Goal: Find specific page/section: Find specific page/section

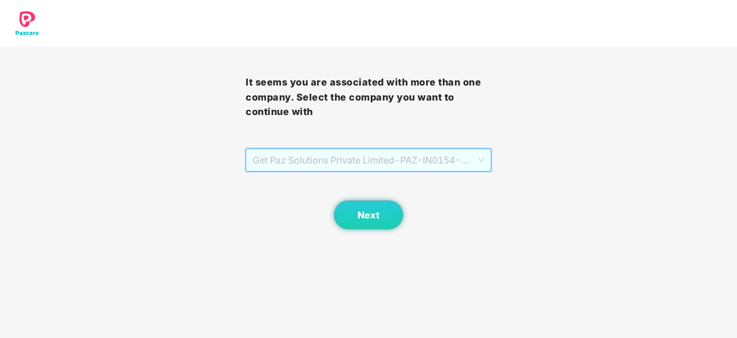
click at [392, 158] on span "Get Paz Solutions Private Limited - PAZ-IN0154 - EMPLOYEE" at bounding box center [369, 160] width 232 height 22
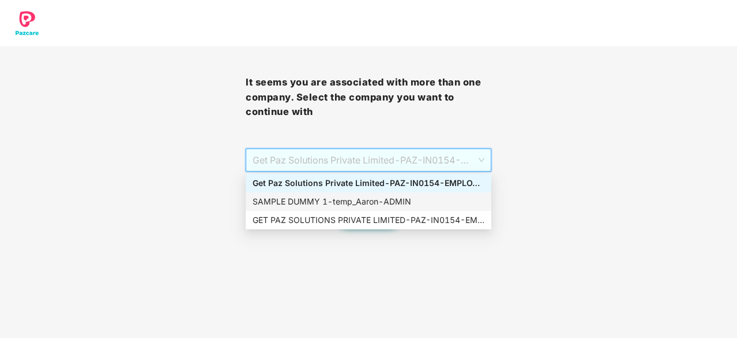
click at [407, 207] on div "SAMPLE DUMMY 1 - [PERSON_NAME]" at bounding box center [369, 201] width 232 height 13
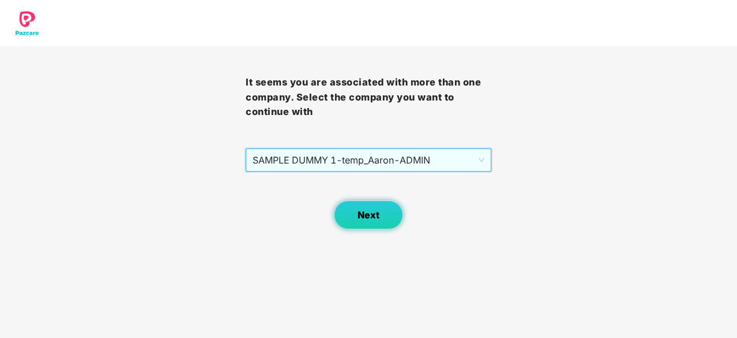
click at [373, 212] on span "Next" at bounding box center [369, 214] width 22 height 11
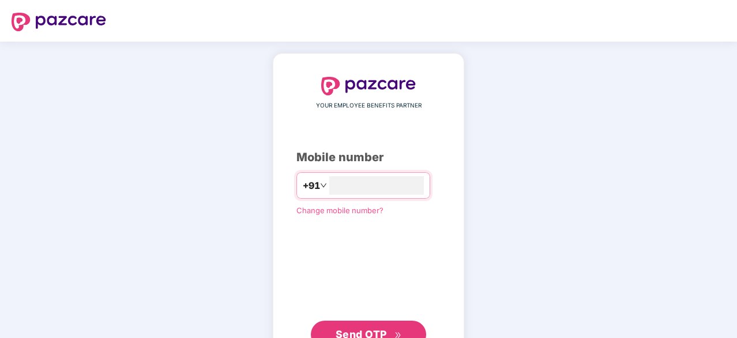
type input "**********"
click at [372, 332] on span "Send OTP" at bounding box center [361, 334] width 51 height 12
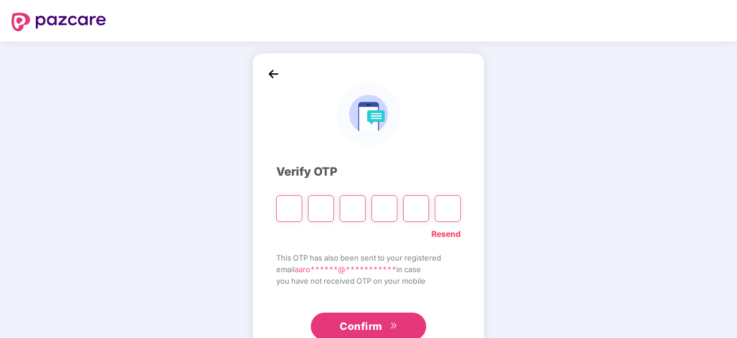
type input "*"
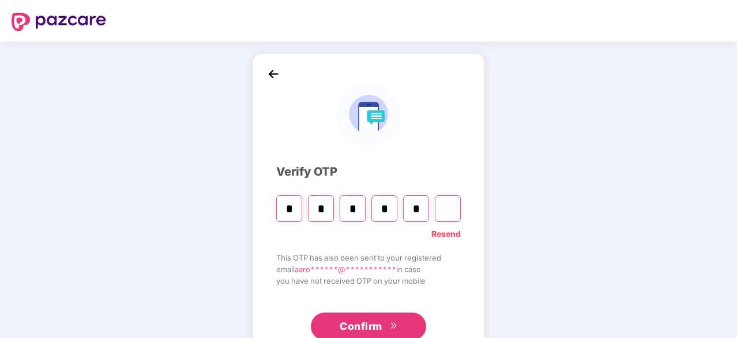
type input "*"
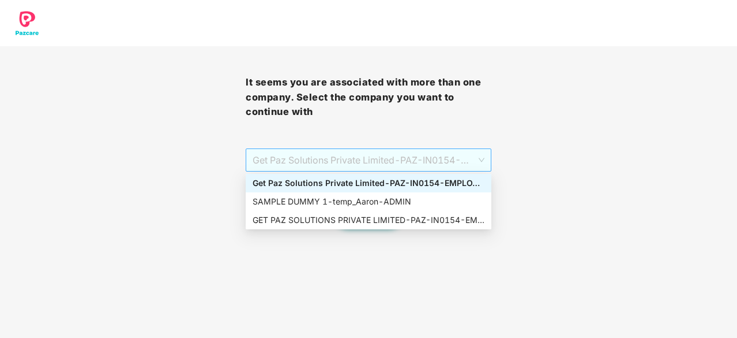
click at [330, 169] on span "Get Paz Solutions Private Limited - PAZ-IN0154 - EMPLOYEE" at bounding box center [369, 160] width 232 height 22
click at [338, 200] on div "SAMPLE DUMMY 1 - [PERSON_NAME]" at bounding box center [369, 201] width 232 height 13
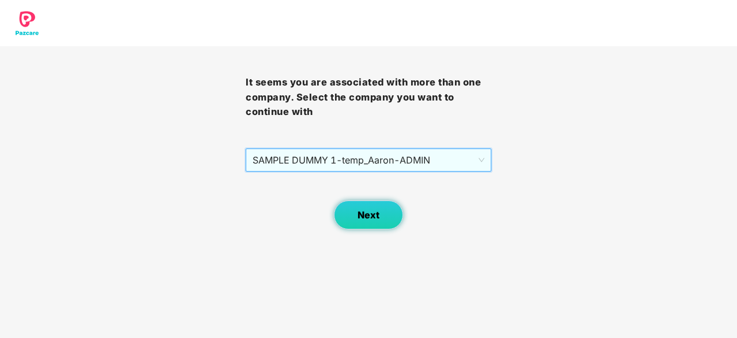
click at [357, 217] on button "Next" at bounding box center [368, 214] width 69 height 29
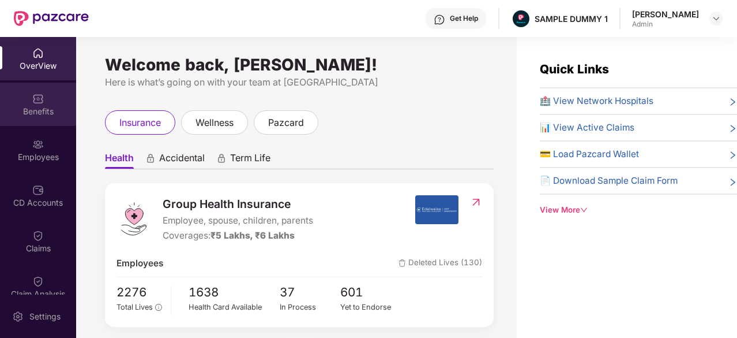
click at [23, 101] on div "Benefits" at bounding box center [38, 104] width 76 height 43
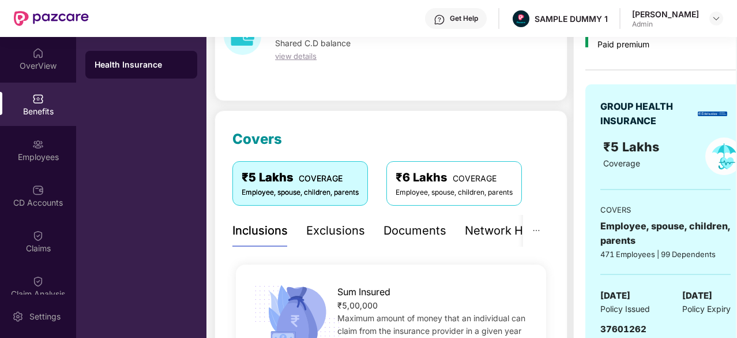
scroll to position [77, 0]
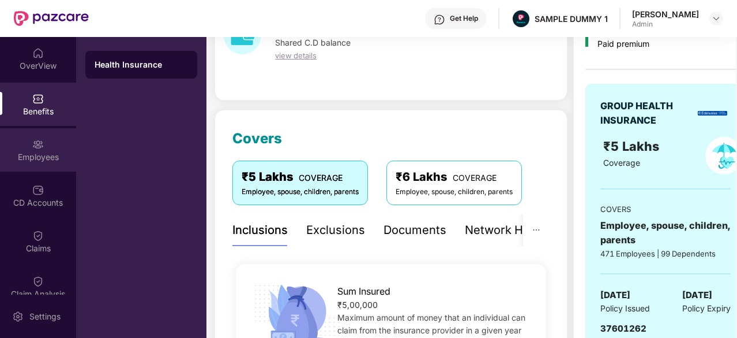
click at [21, 143] on div "Employees" at bounding box center [38, 149] width 76 height 43
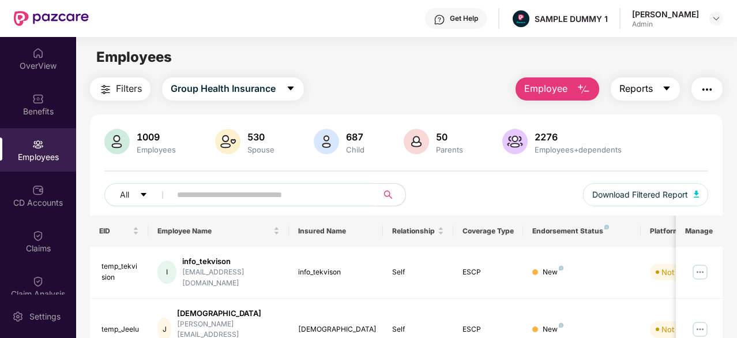
click at [629, 84] on span "Reports" at bounding box center [636, 88] width 33 height 14
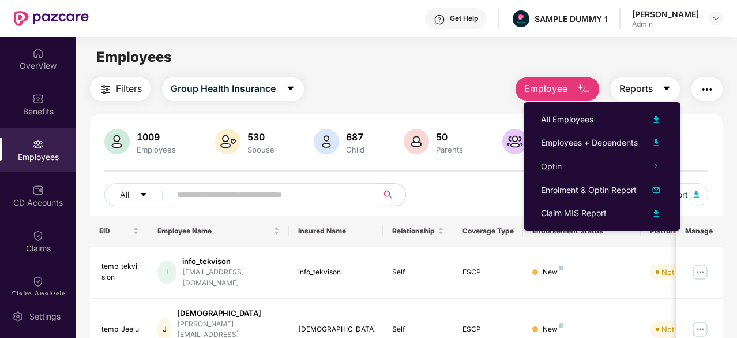
click at [629, 84] on span "Reports" at bounding box center [636, 88] width 33 height 14
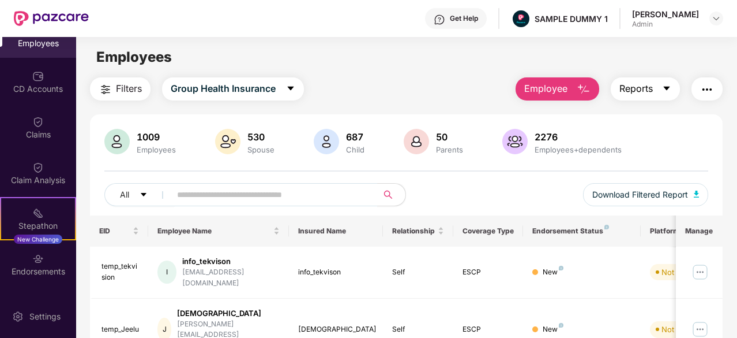
scroll to position [126, 0]
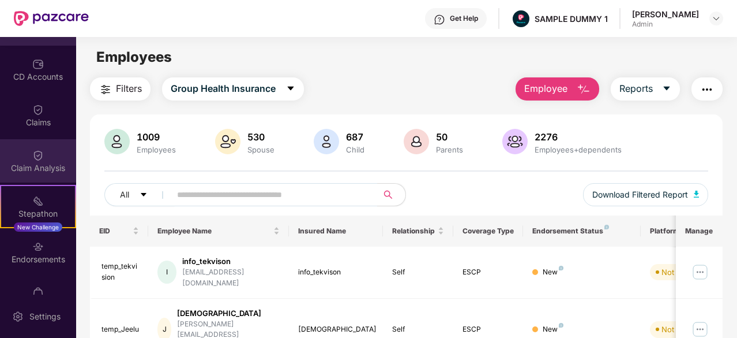
click at [40, 167] on div "Claim Analysis" at bounding box center [38, 168] width 76 height 12
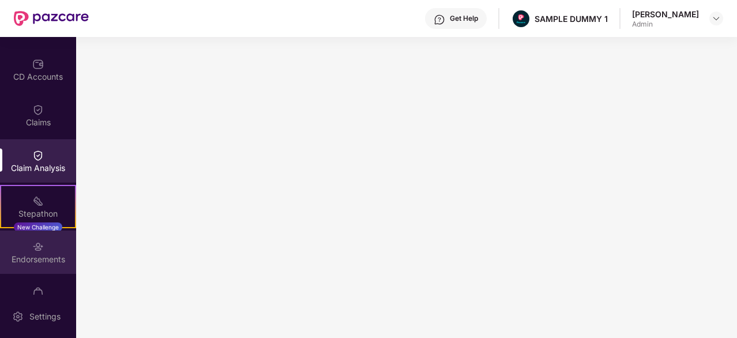
click at [34, 249] on img at bounding box center [38, 247] width 12 height 12
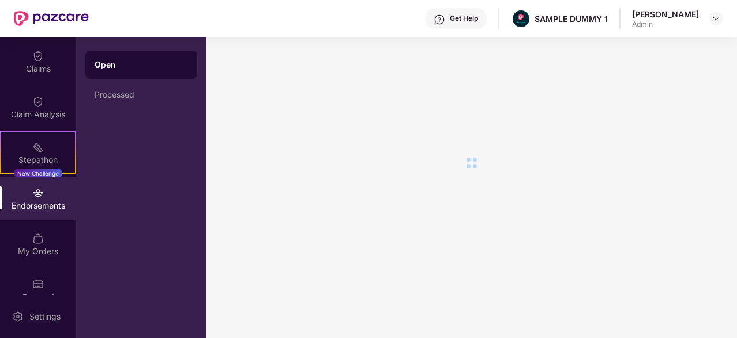
scroll to position [198, 0]
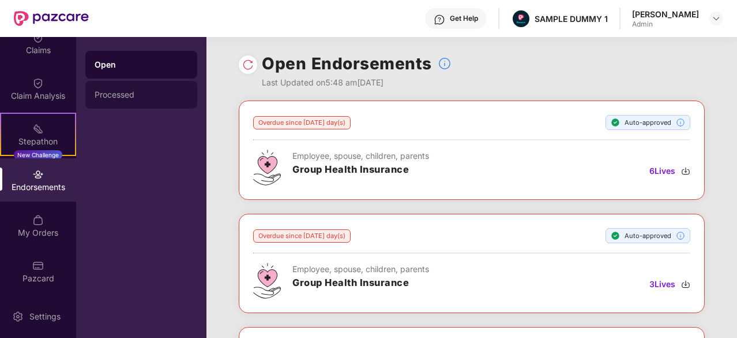
click at [143, 92] on div "Processed" at bounding box center [141, 94] width 93 height 9
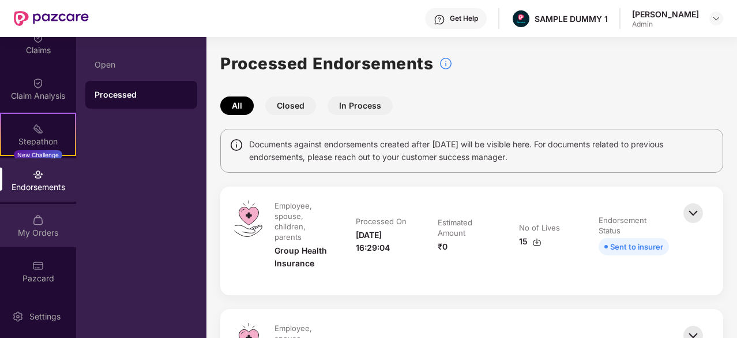
click at [15, 227] on div "My Orders" at bounding box center [38, 233] width 76 height 12
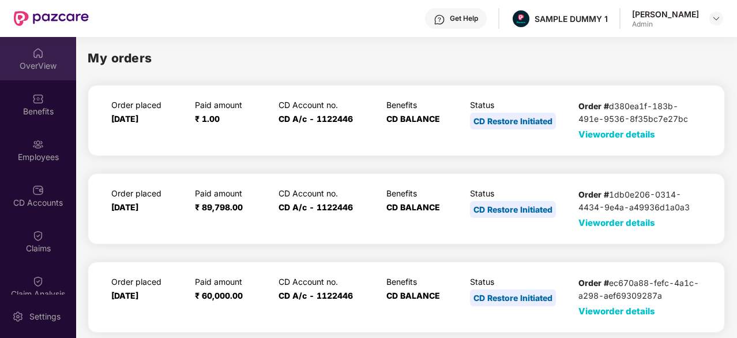
click at [20, 50] on div "OverView" at bounding box center [38, 58] width 76 height 43
